Goal: Transaction & Acquisition: Obtain resource

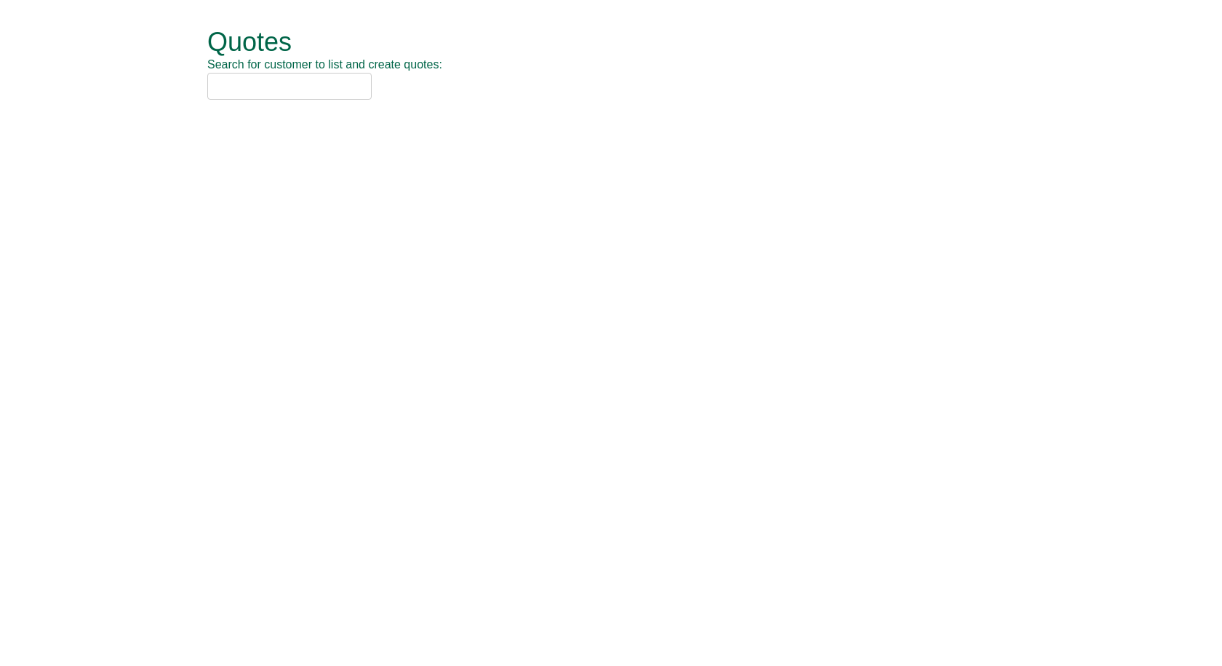
click at [332, 74] on input "text" at bounding box center [289, 86] width 164 height 27
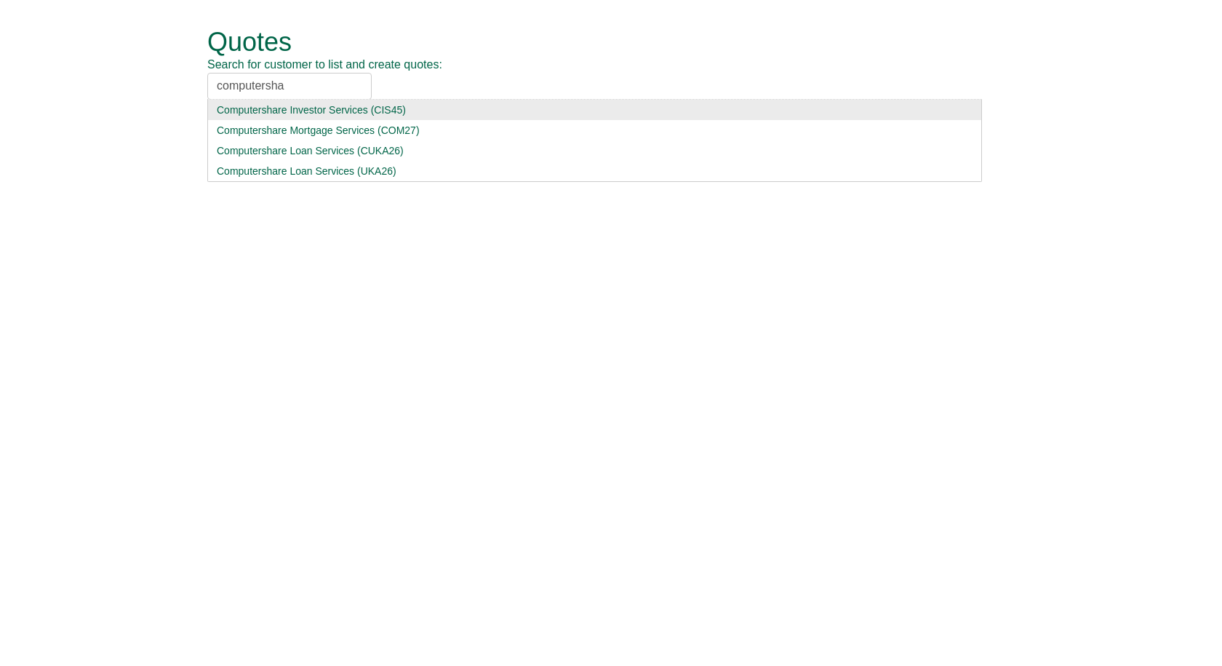
type input "computersha"
click at [314, 111] on div "Computershare Investor Services (CIS45)" at bounding box center [595, 110] width 756 height 15
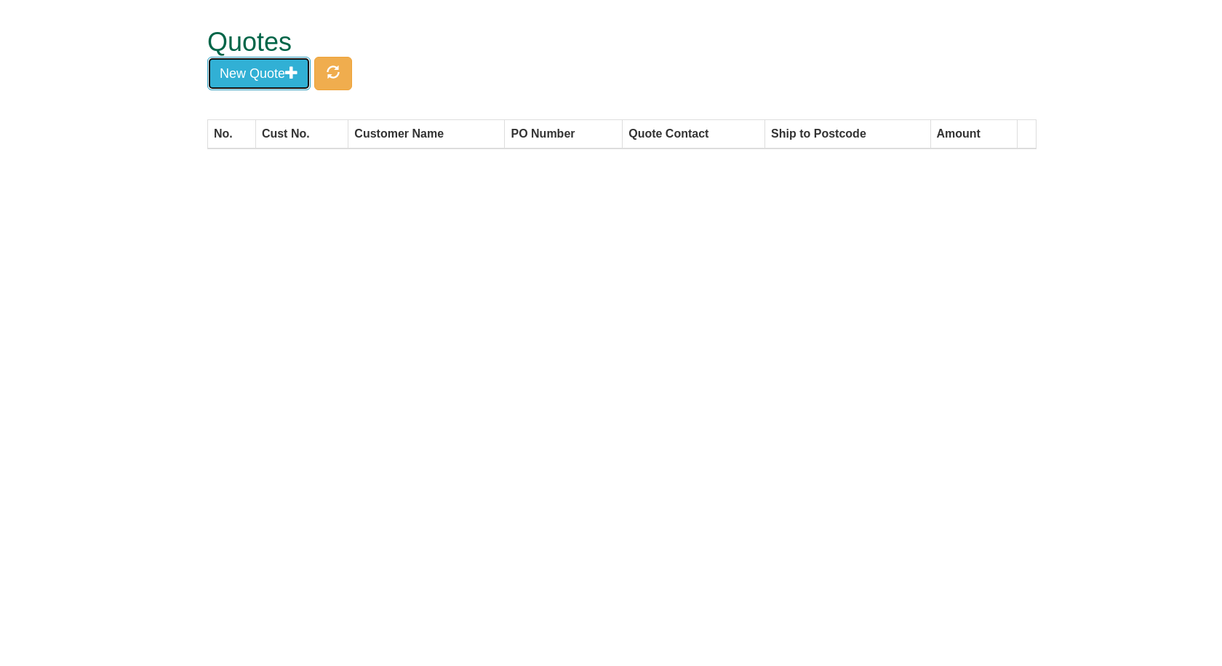
click at [279, 77] on button "New Quote" at bounding box center [258, 73] width 103 height 33
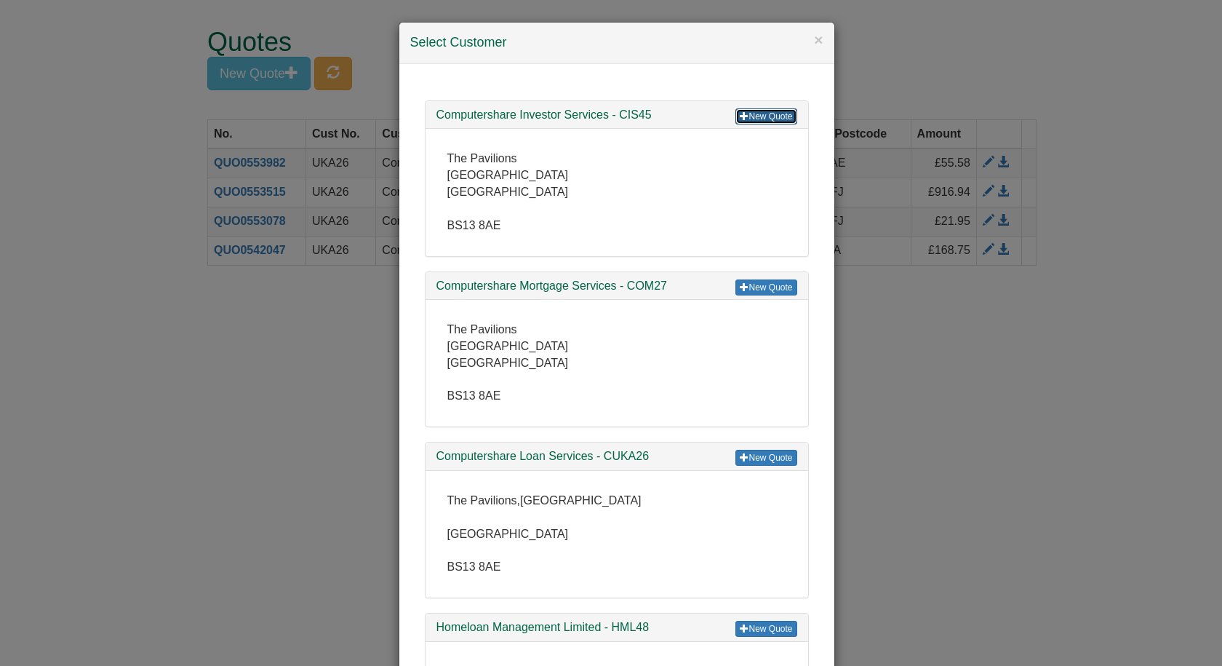
click at [776, 118] on link "New Quote" at bounding box center [766, 116] width 61 height 16
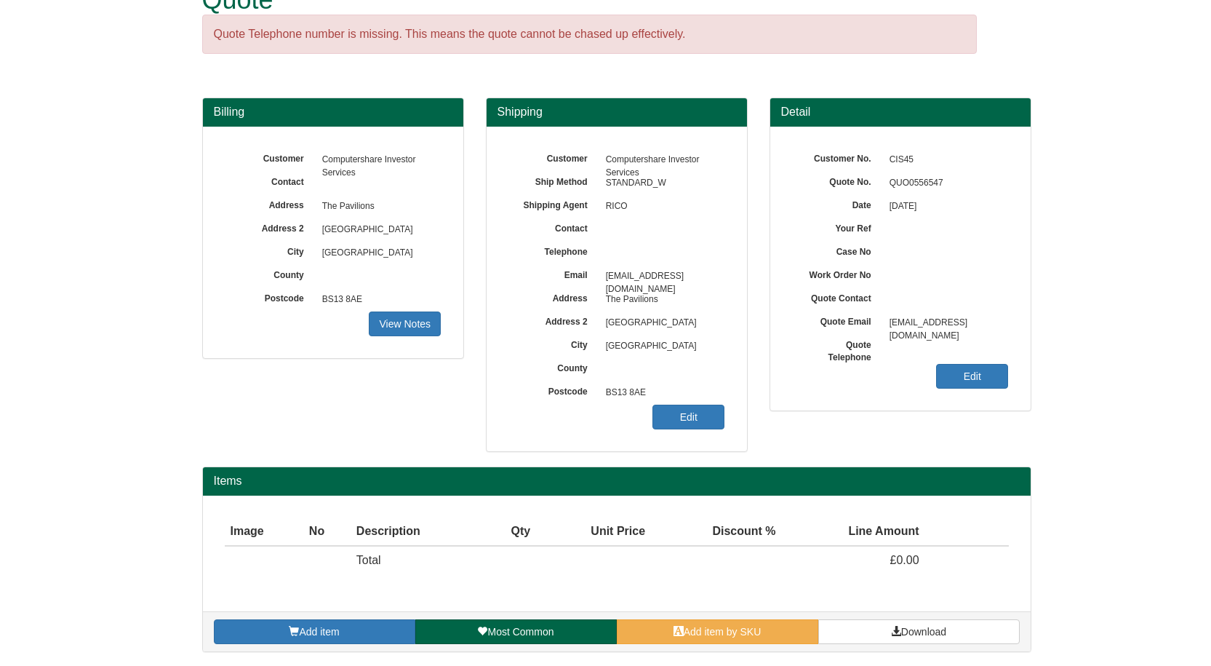
scroll to position [43, 0]
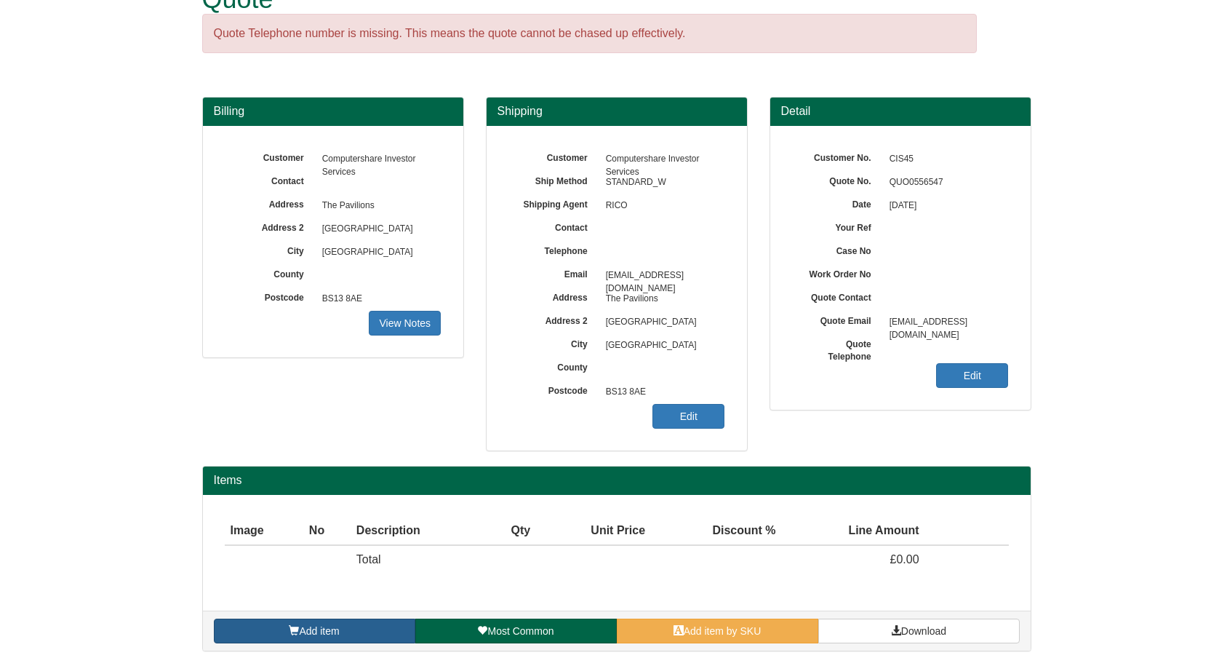
click at [338, 632] on span "Add item" at bounding box center [319, 631] width 40 height 12
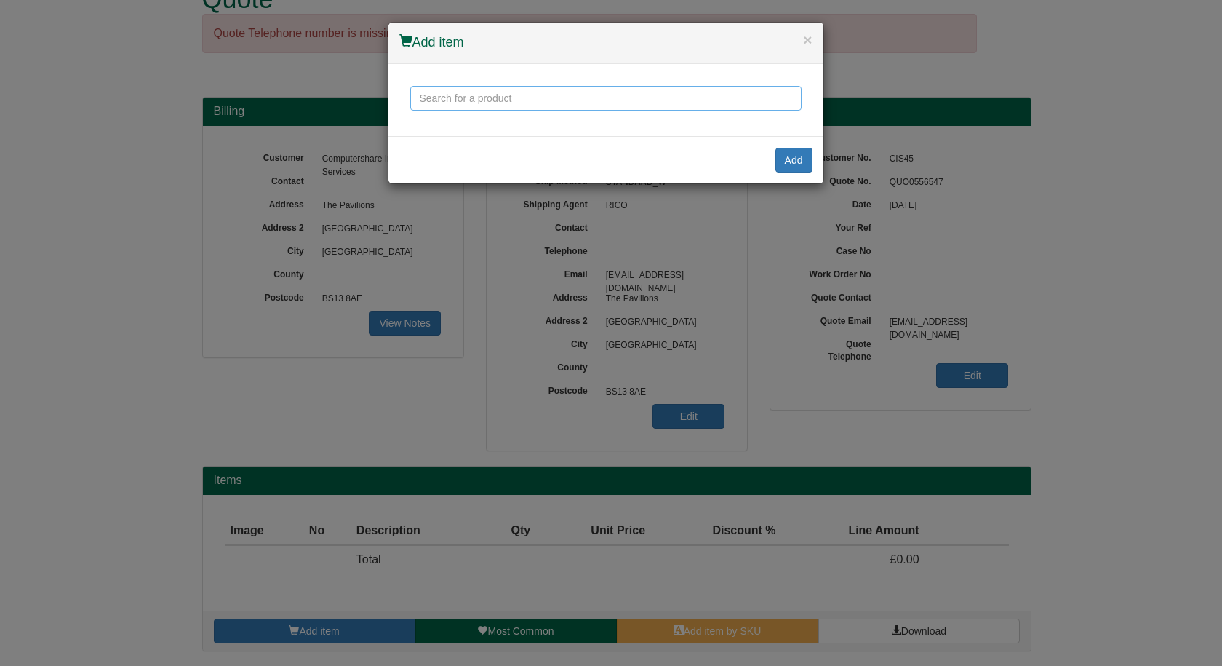
click at [510, 95] on input "text" at bounding box center [605, 98] width 391 height 25
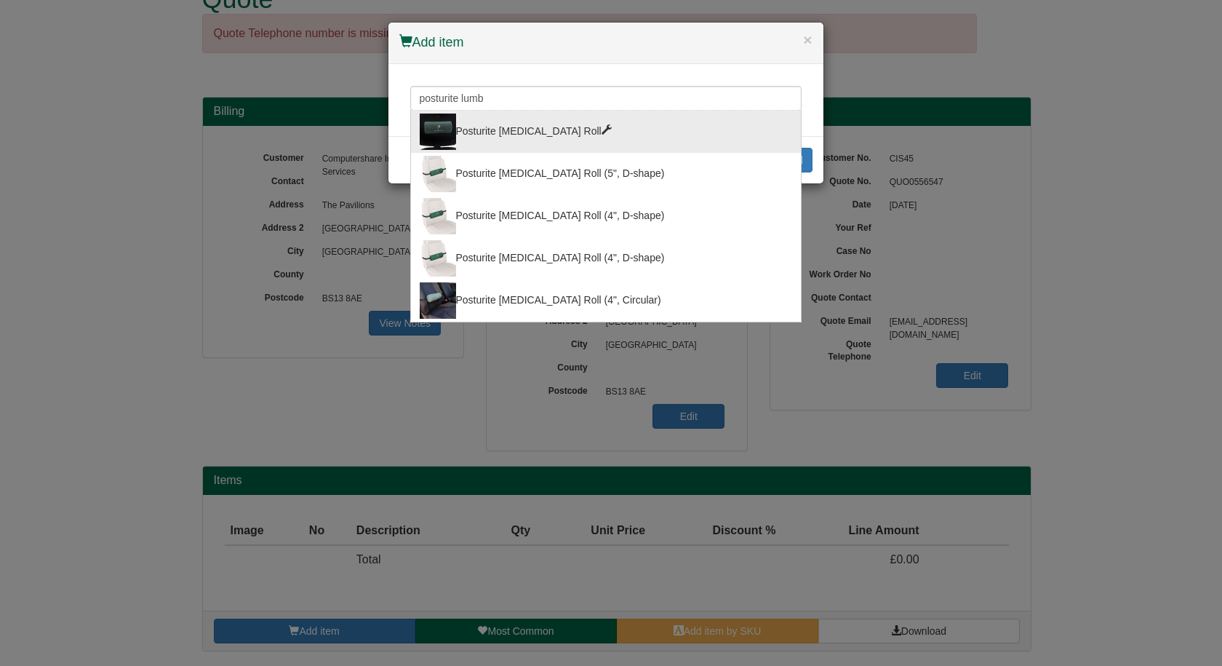
click at [501, 135] on div "Posturite [MEDICAL_DATA] Roll" at bounding box center [606, 131] width 373 height 36
type input "Posturite [MEDICAL_DATA] Roll"
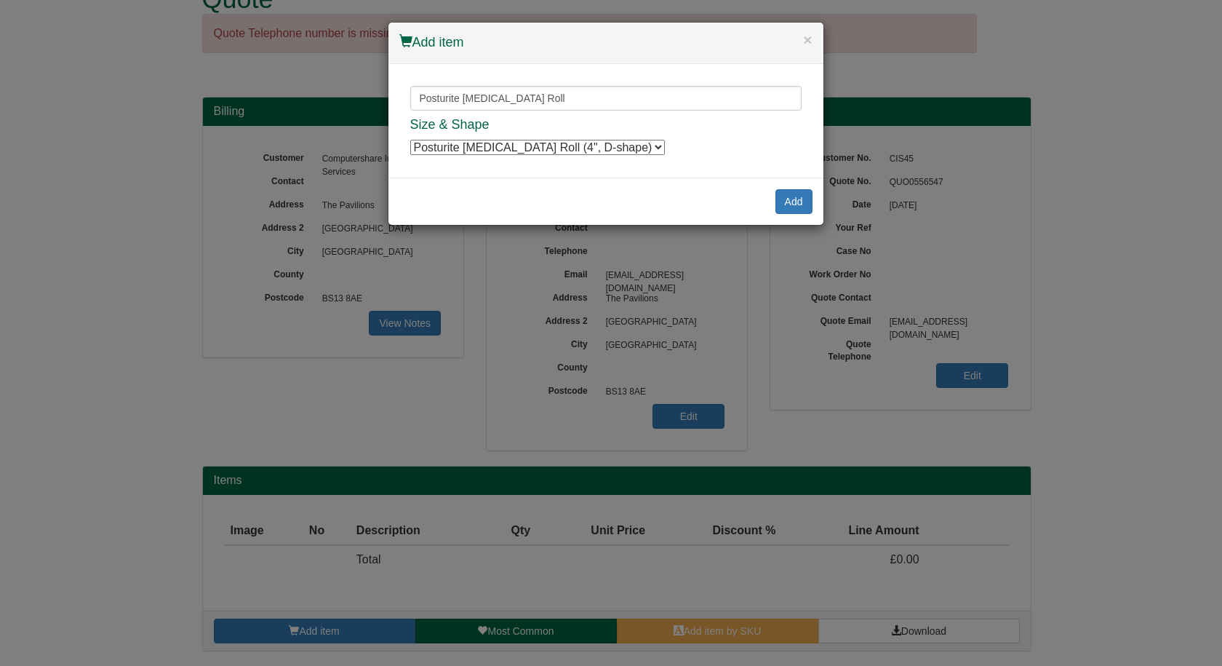
click at [518, 143] on select "Posturite [MEDICAL_DATA] Roll (4", D-shape) Posturite [MEDICAL_DATA] Roll (4", …" at bounding box center [537, 147] width 255 height 15
click at [797, 195] on button "Add" at bounding box center [794, 201] width 37 height 25
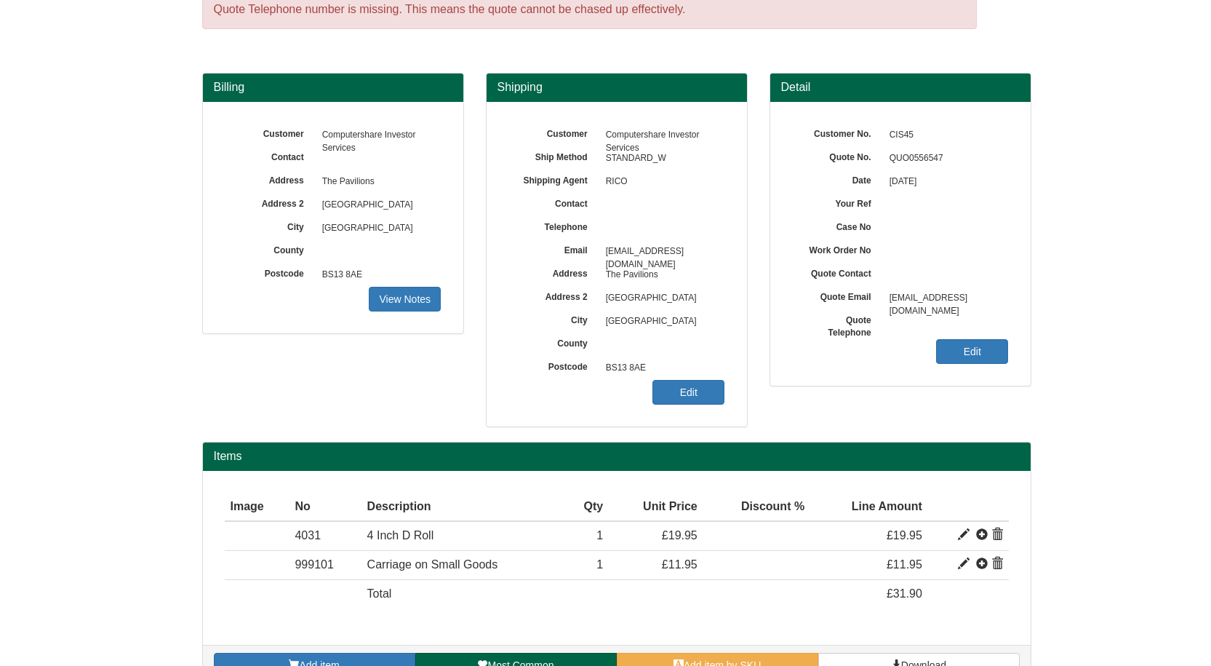
scroll to position [101, 0]
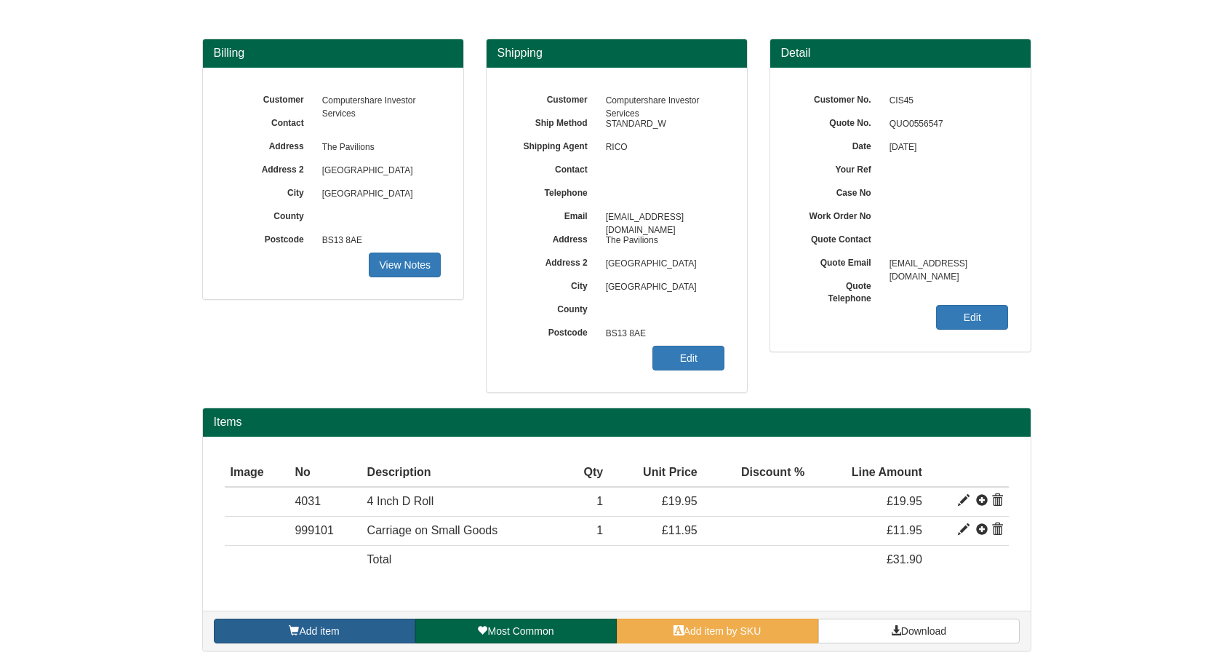
click at [329, 627] on span "Add item" at bounding box center [319, 631] width 40 height 12
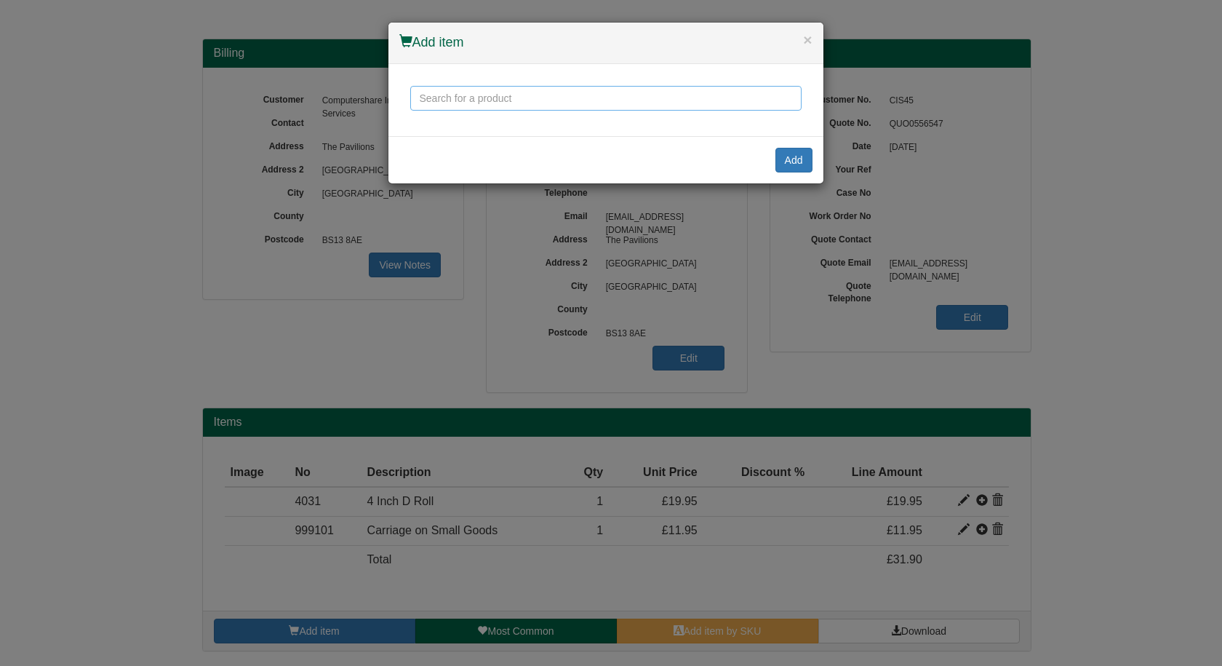
click at [470, 103] on input "text" at bounding box center [605, 98] width 391 height 25
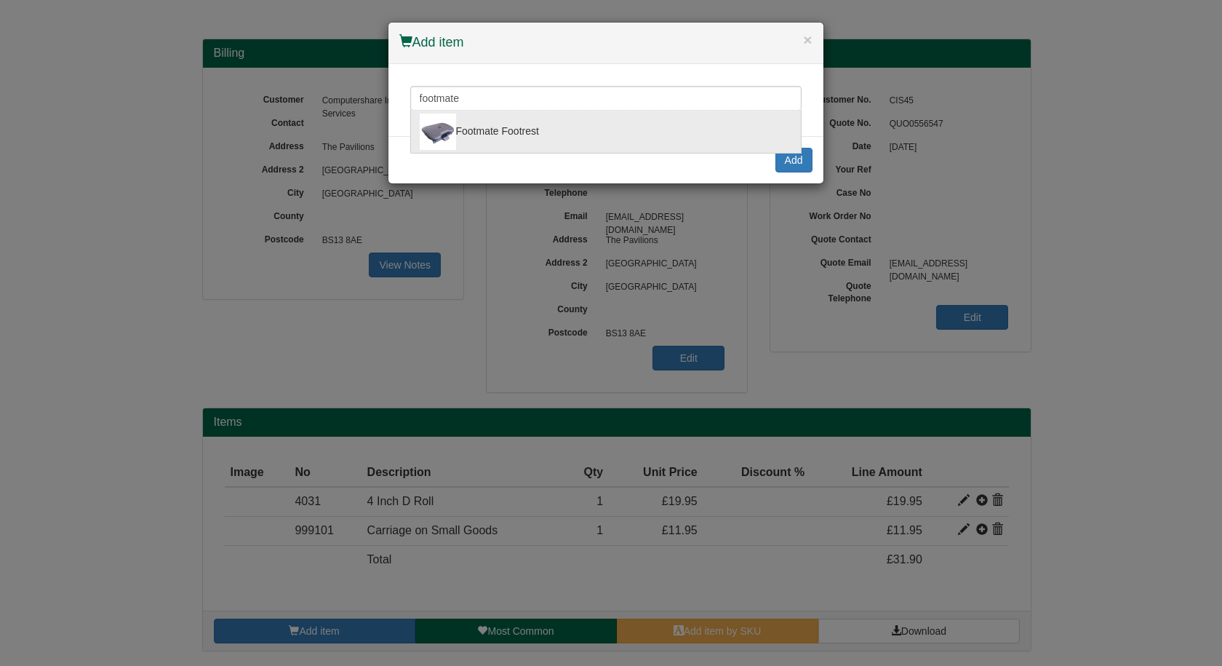
click at [490, 129] on div "Footmate Footrest" at bounding box center [606, 131] width 373 height 36
type input "Footmate Footrest"
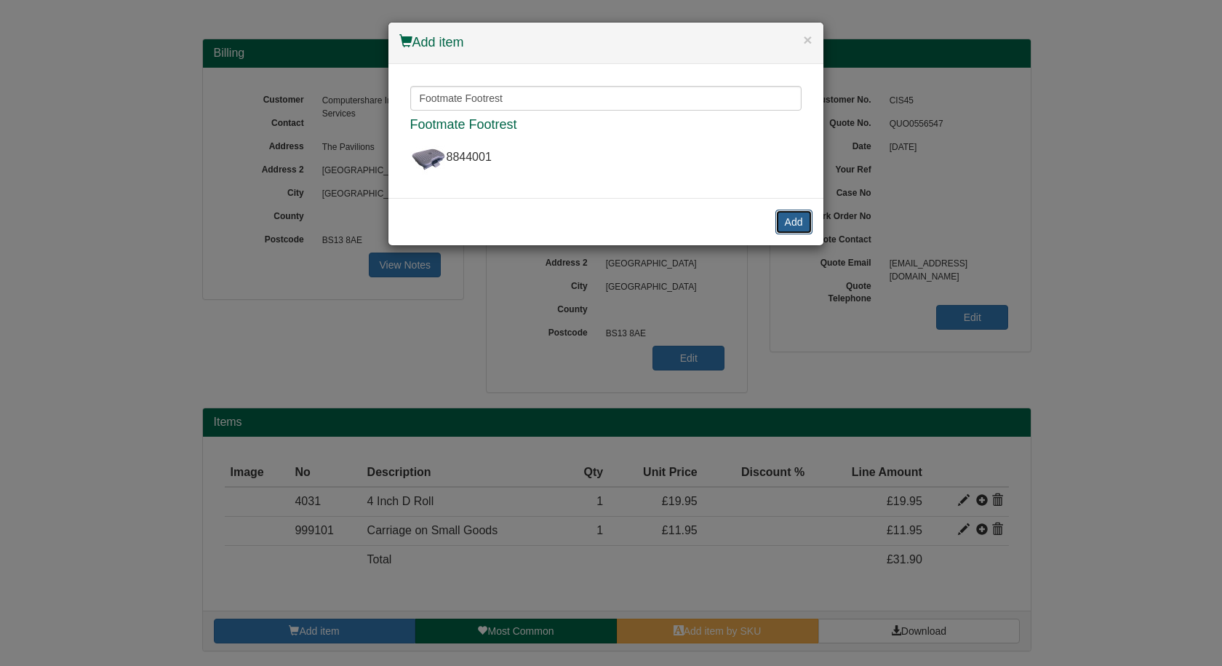
click at [793, 224] on button "Add" at bounding box center [794, 222] width 37 height 25
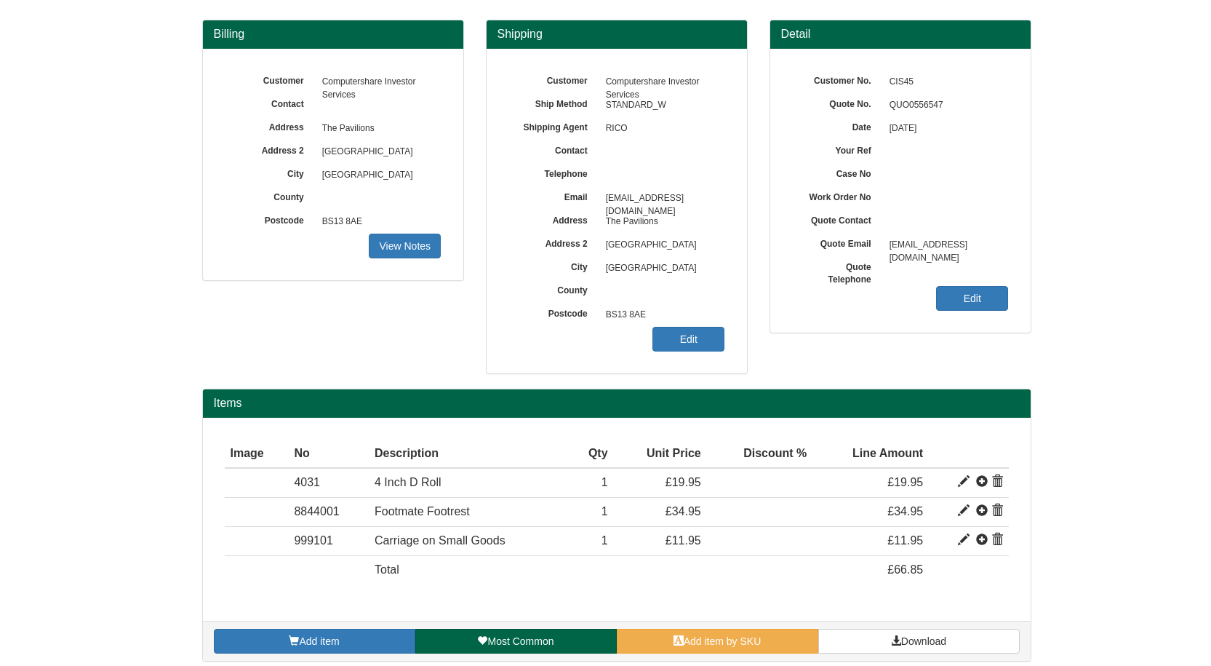
scroll to position [130, 0]
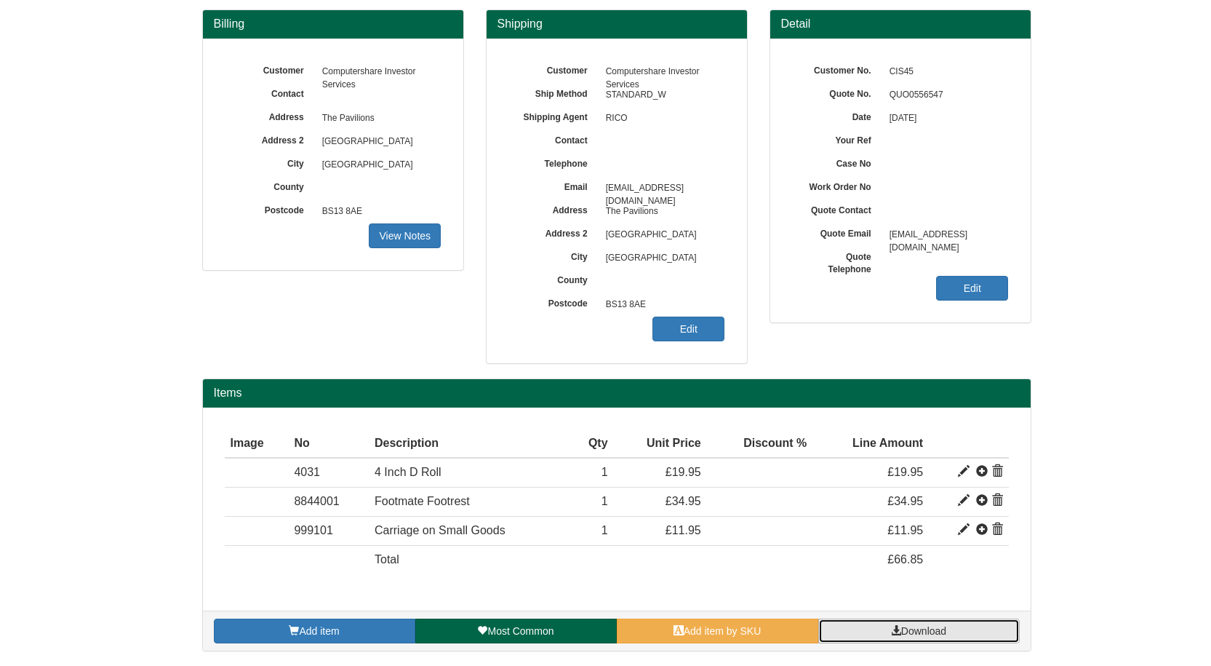
click at [910, 630] on span "Download" at bounding box center [923, 631] width 45 height 12
